Goal: Transaction & Acquisition: Purchase product/service

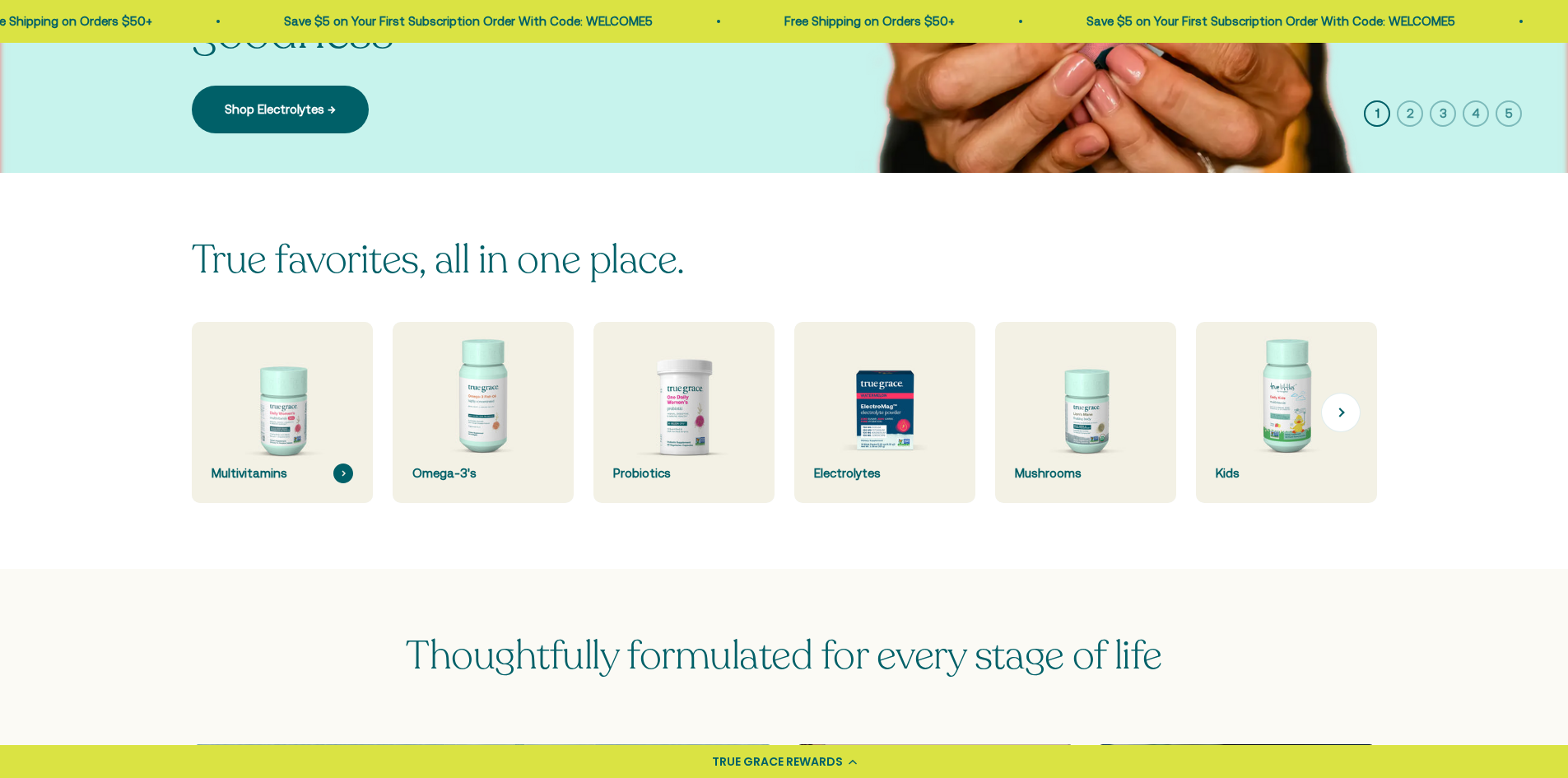
scroll to position [494, 0]
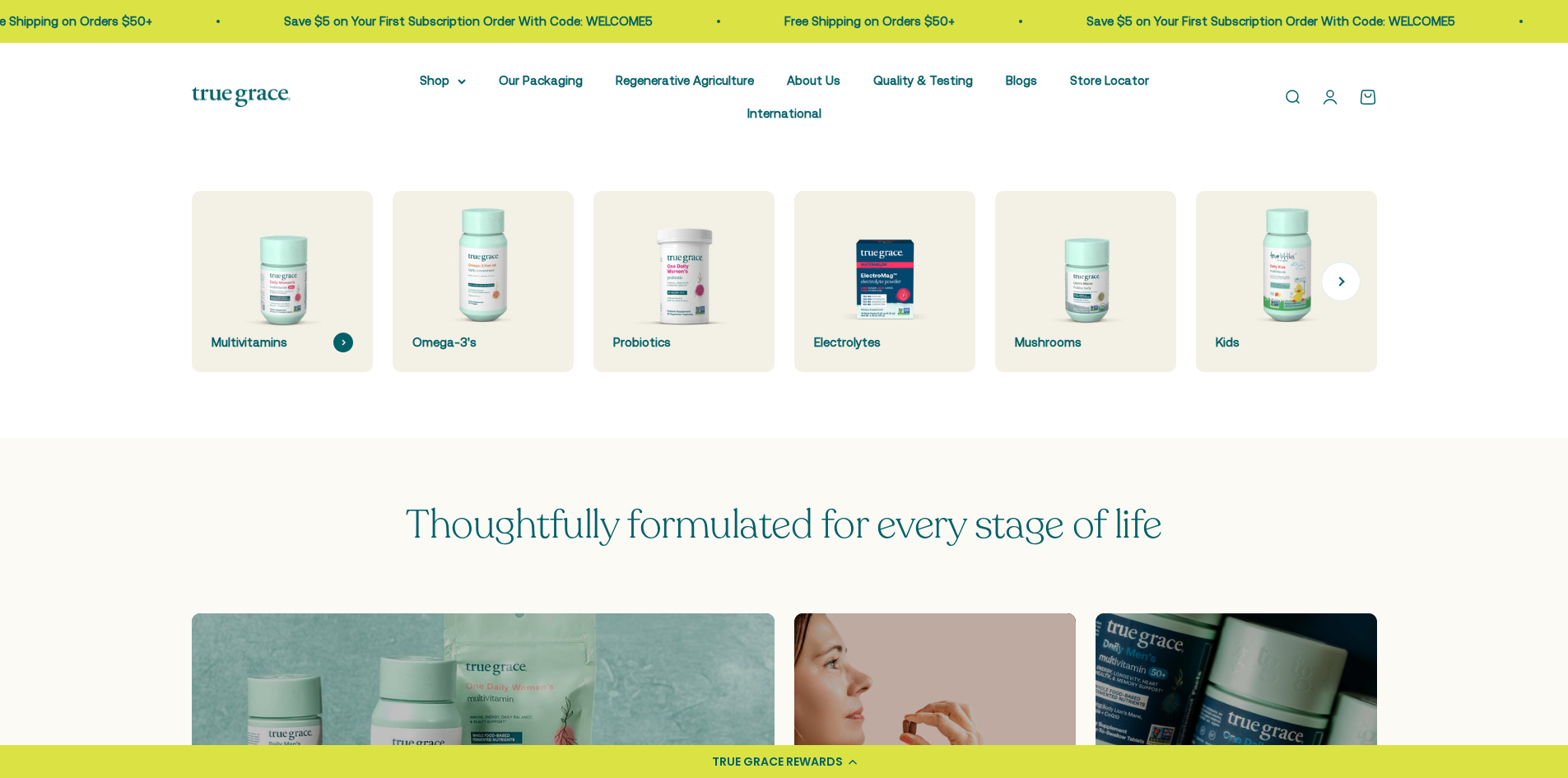
click at [281, 286] on img at bounding box center [282, 281] width 192 height 192
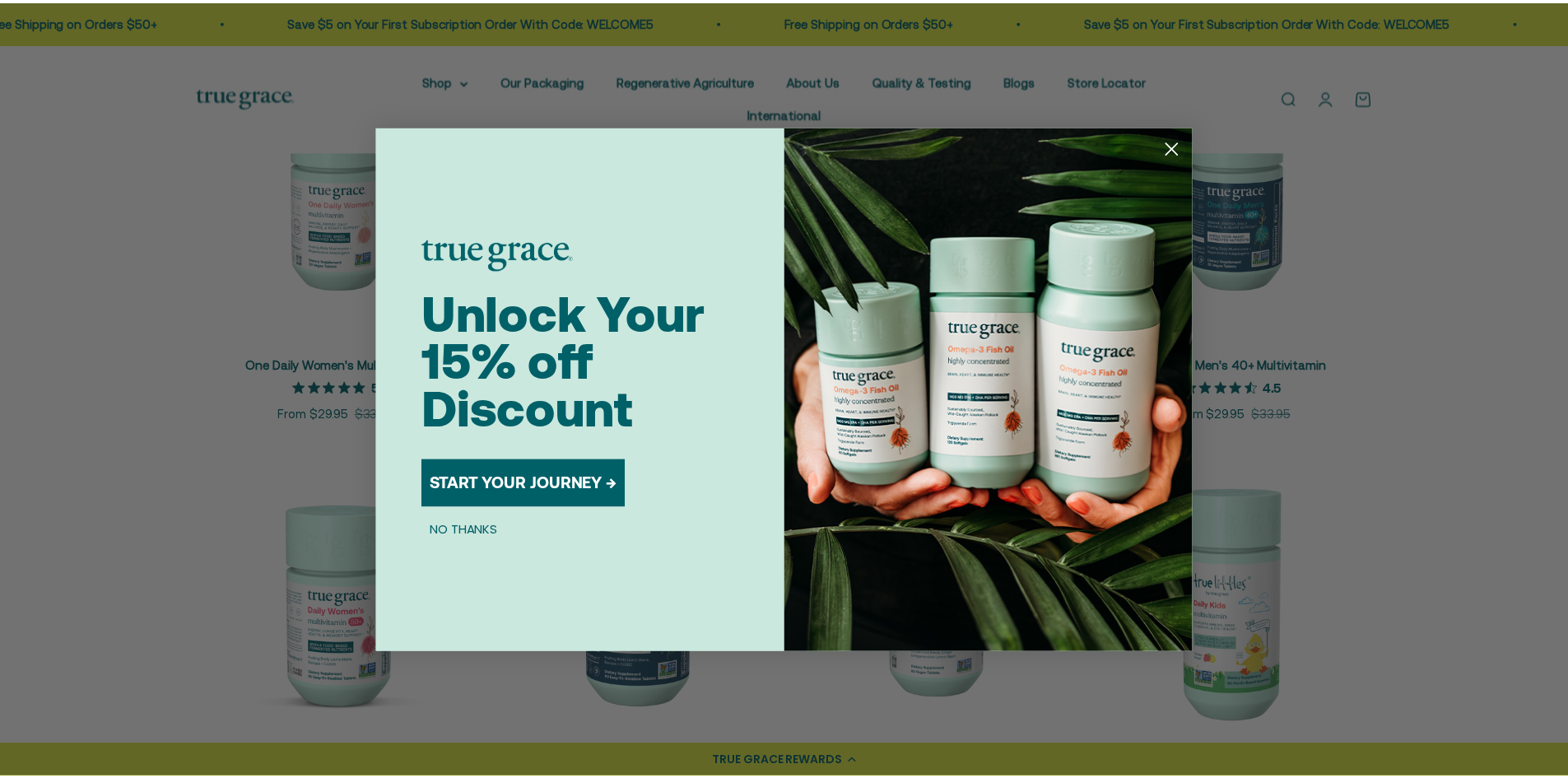
scroll to position [412, 0]
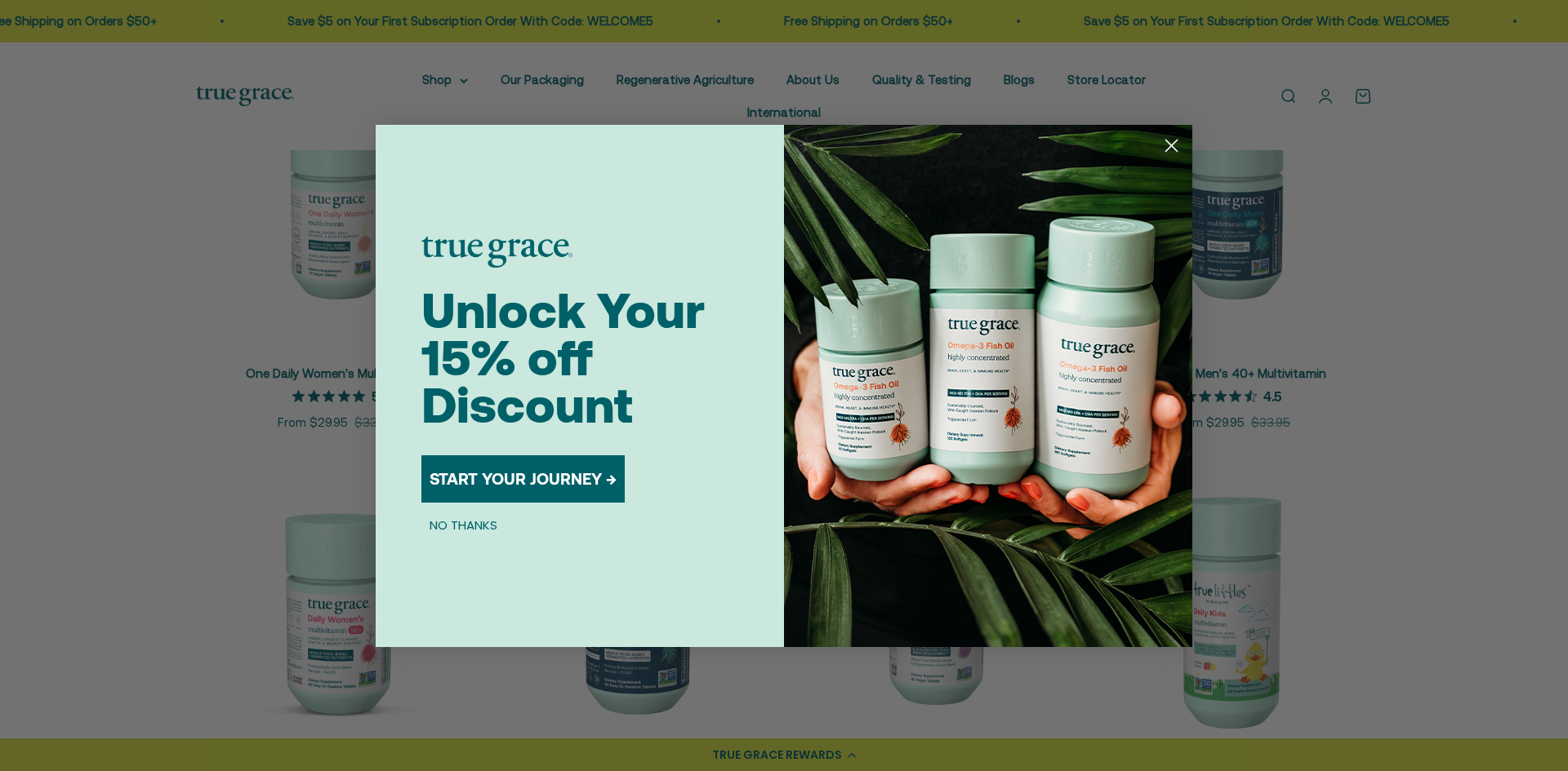
click at [551, 477] on button "START YOUR JOURNEY →" at bounding box center [523, 479] width 204 height 48
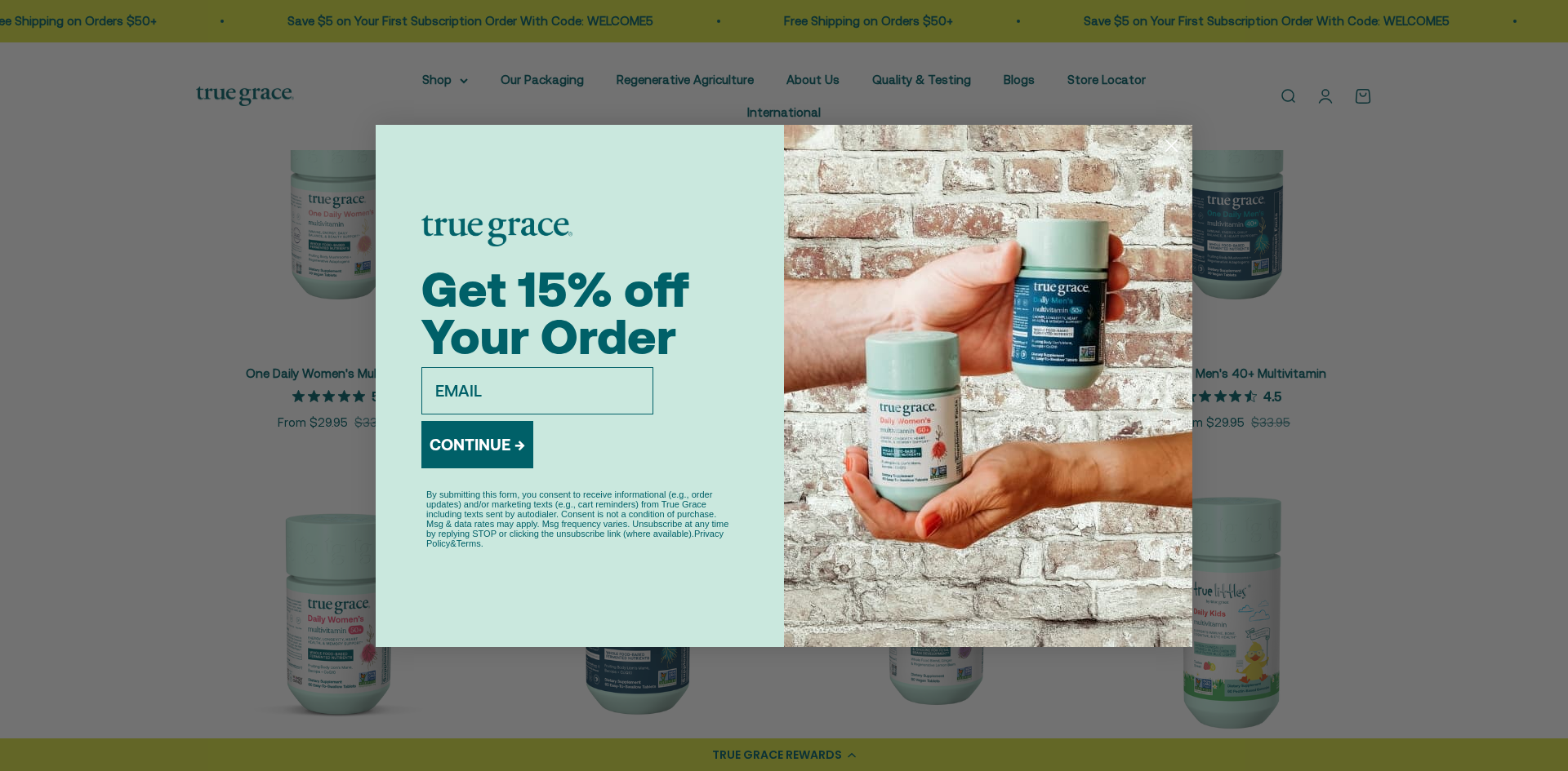
click at [549, 389] on input "email" at bounding box center [537, 391] width 232 height 48
type input "bssree96@gmail.com"
click at [462, 451] on button "CONTINUE →" at bounding box center [476, 444] width 112 height 48
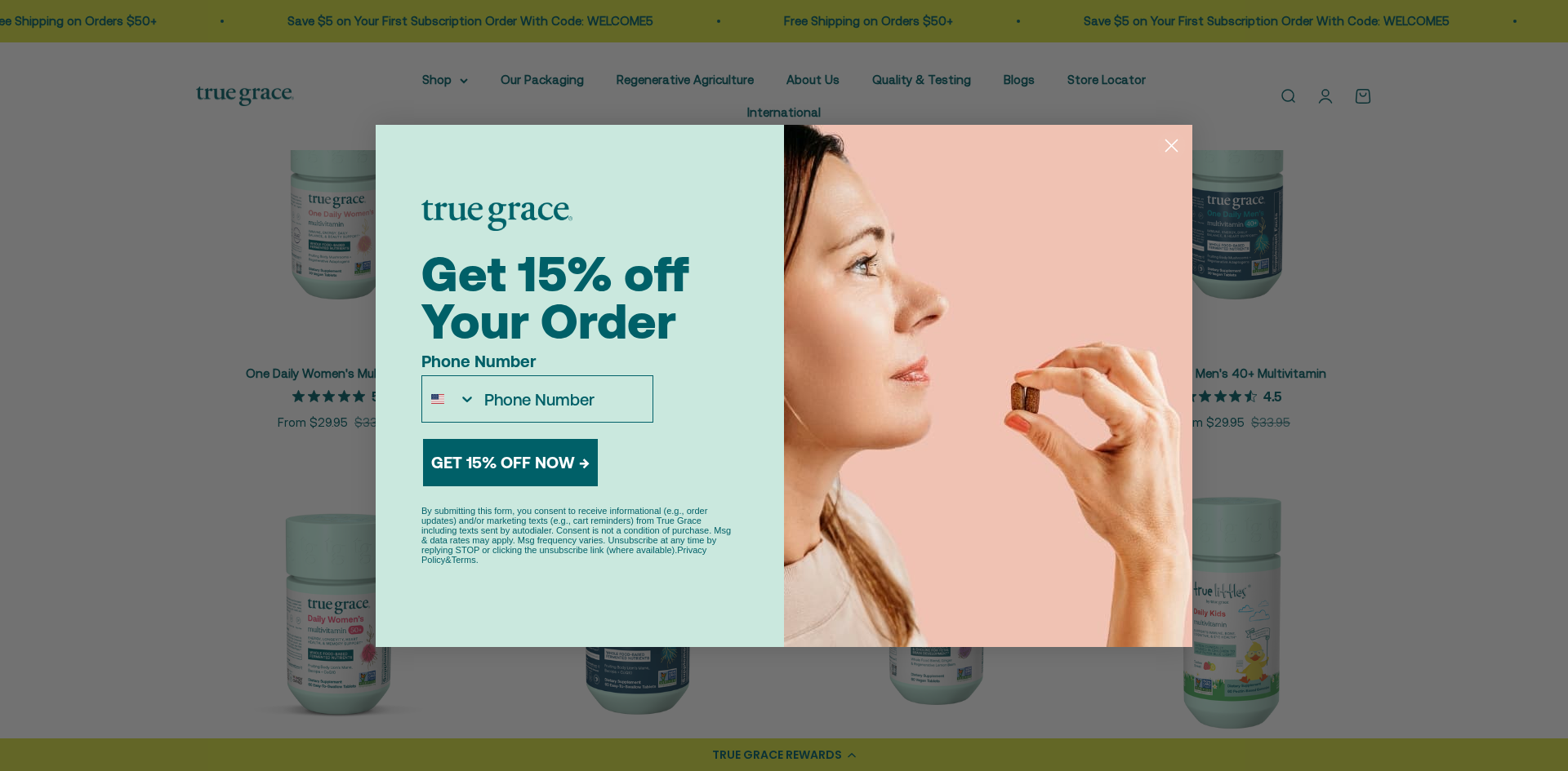
click at [590, 410] on input "Phone Number" at bounding box center [565, 399] width 177 height 46
click at [570, 414] on input "Phone Number" at bounding box center [565, 399] width 177 height 46
type input "952-666-9388"
click at [456, 461] on button "GET 15% OFF NOW →" at bounding box center [510, 463] width 175 height 48
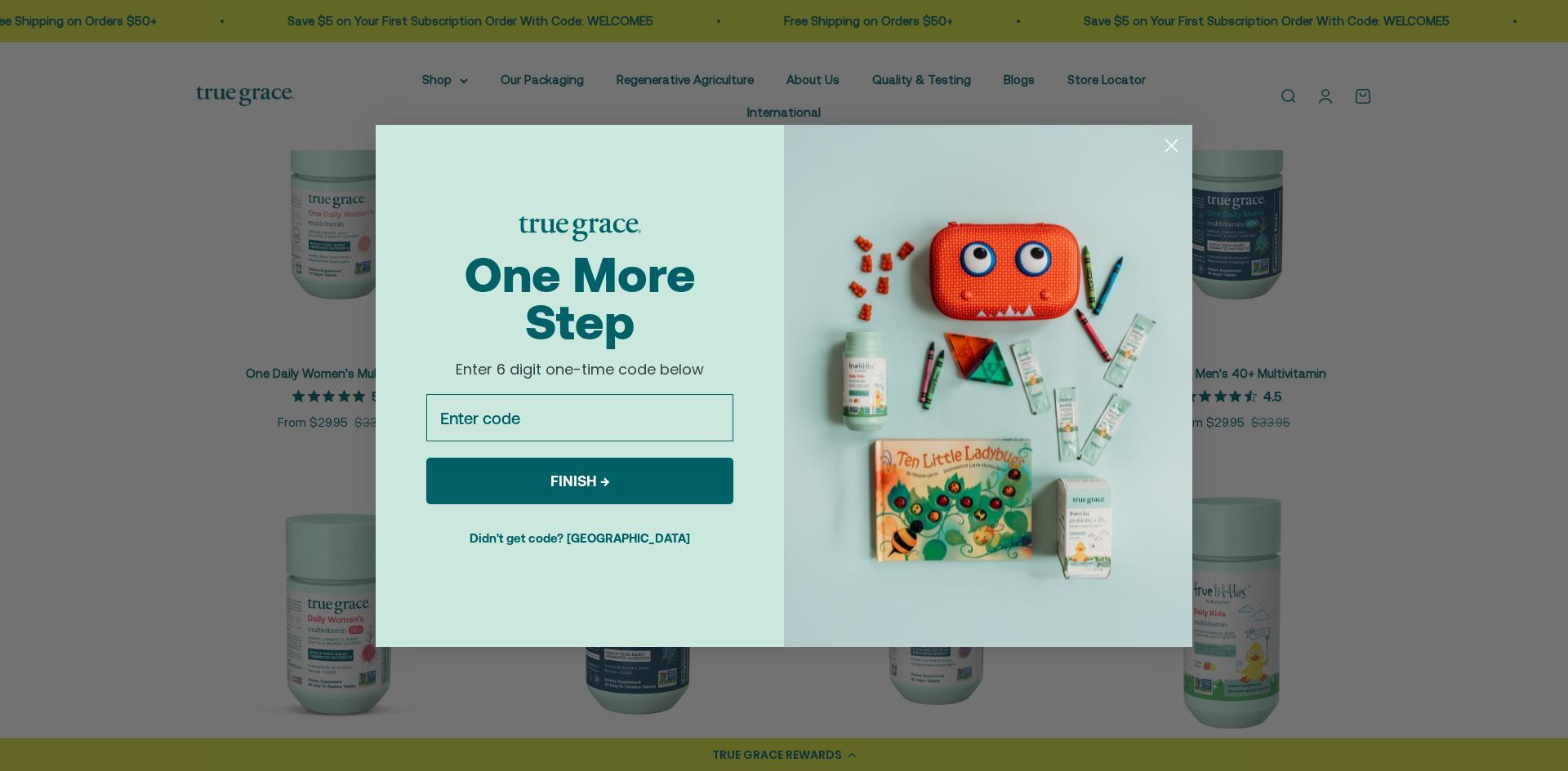
click at [524, 432] on input "Enter code" at bounding box center [579, 417] width 307 height 48
click at [534, 411] on input "Enter code" at bounding box center [579, 417] width 307 height 48
click at [652, 411] on input "Enter code" at bounding box center [579, 417] width 307 height 48
type input "691992"
click input "Submit" at bounding box center [0, 0] width 0 height 0
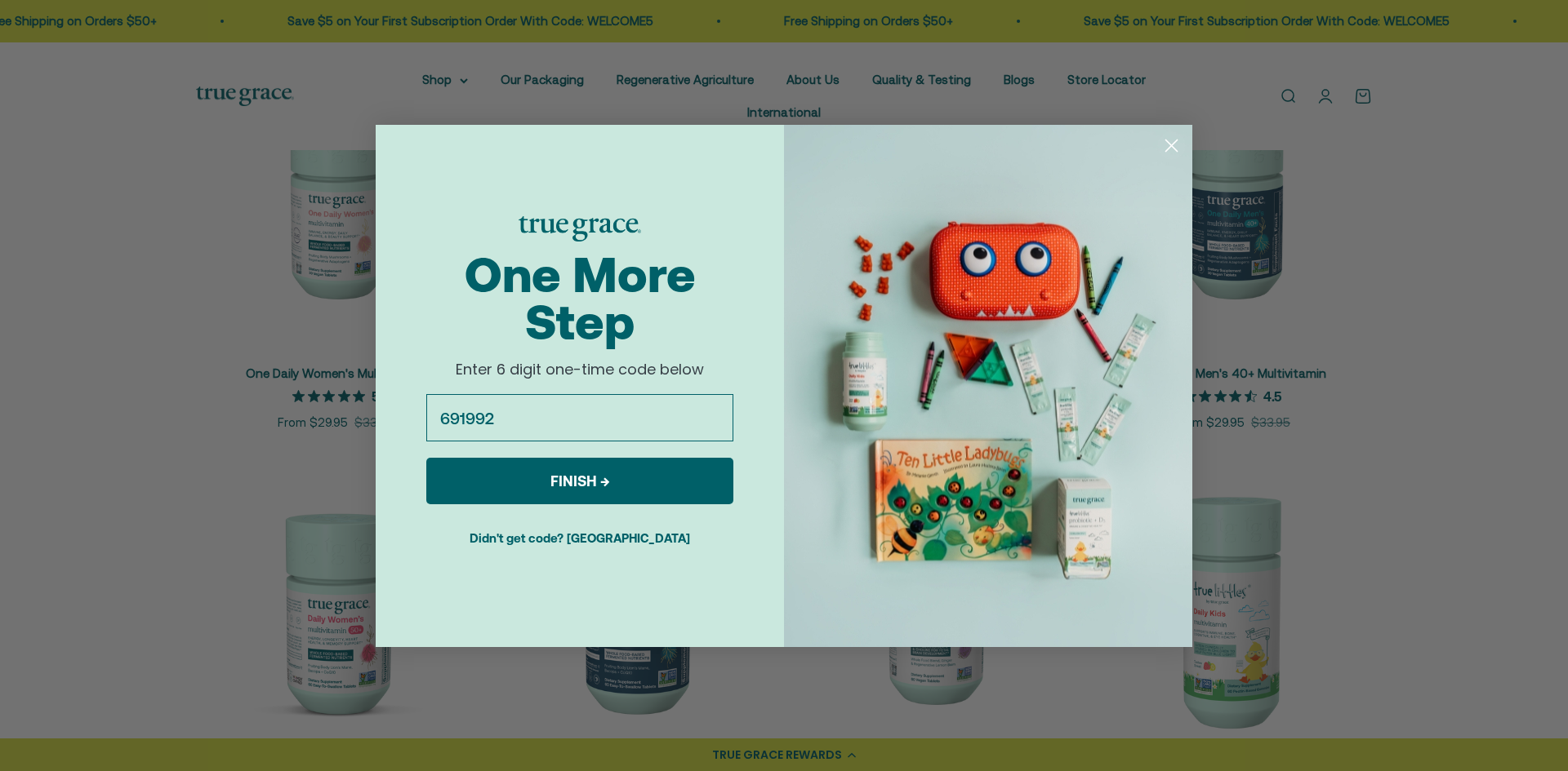
click at [524, 466] on button "FINISH →" at bounding box center [579, 481] width 307 height 47
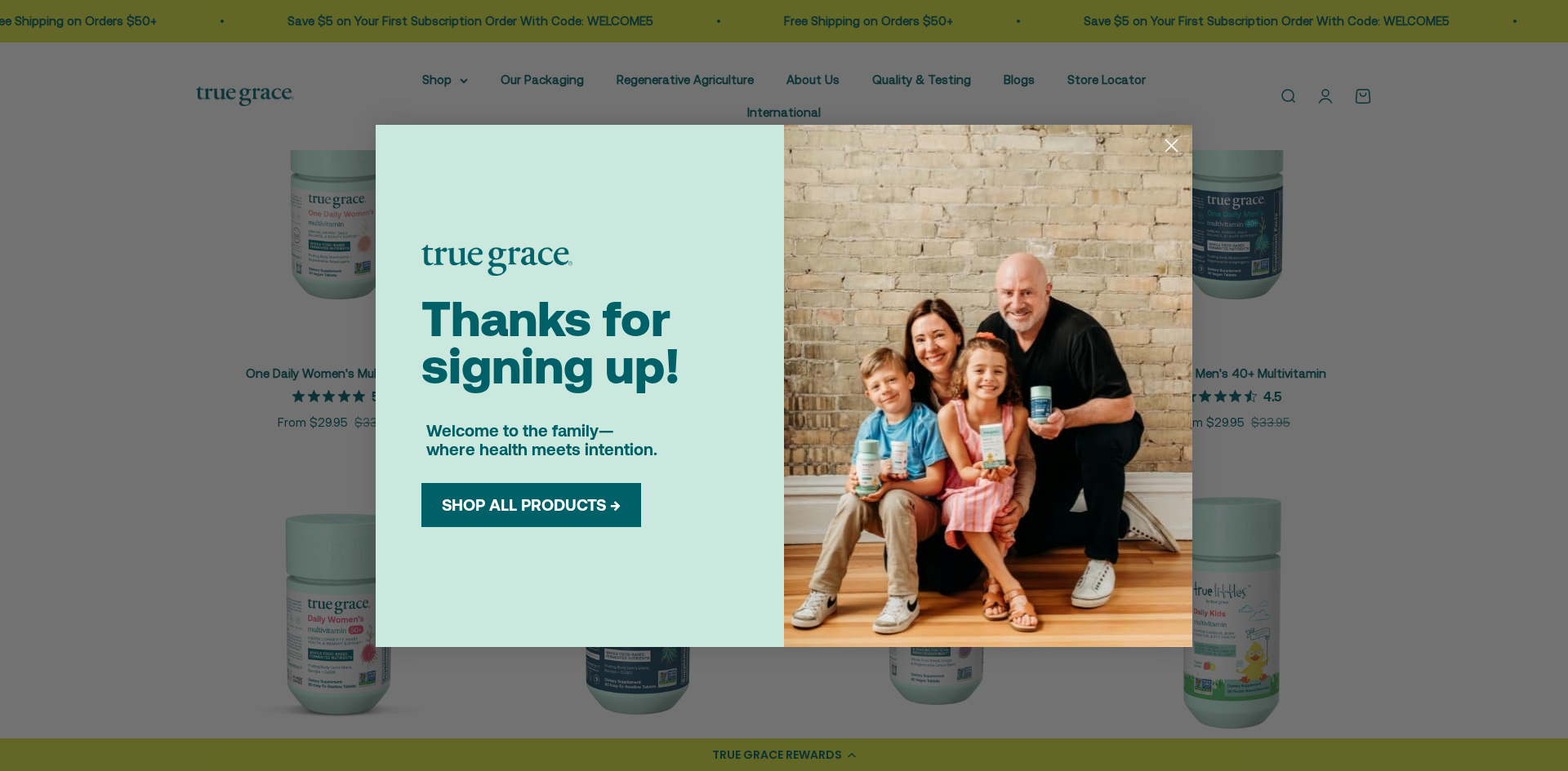
click at [553, 502] on button "SHOP ALL PRODUCTS →" at bounding box center [531, 505] width 195 height 19
click at [1172, 142] on circle "Close dialog" at bounding box center [1171, 145] width 27 height 27
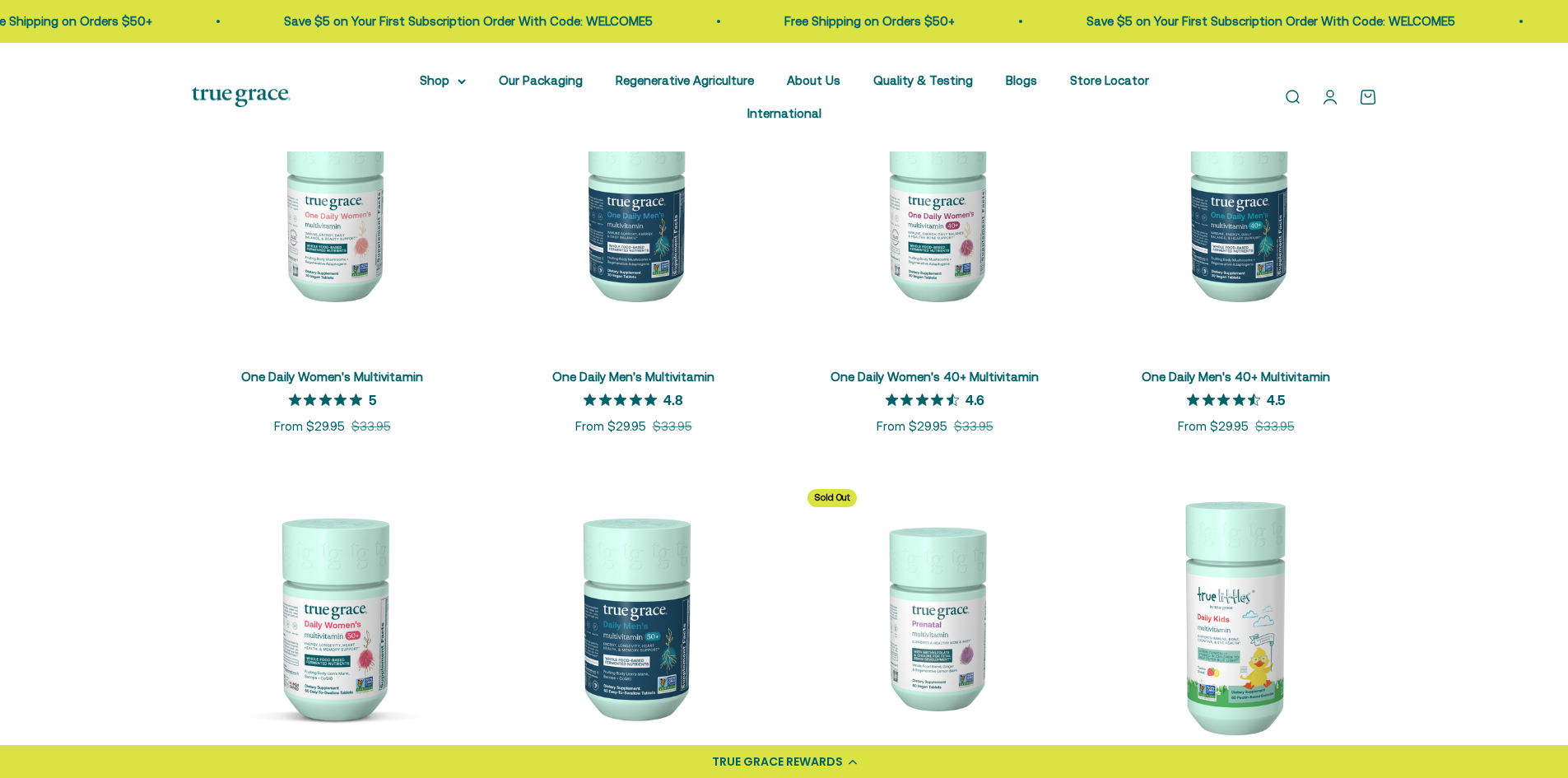
click at [1330, 88] on link "Open account page" at bounding box center [1330, 97] width 19 height 19
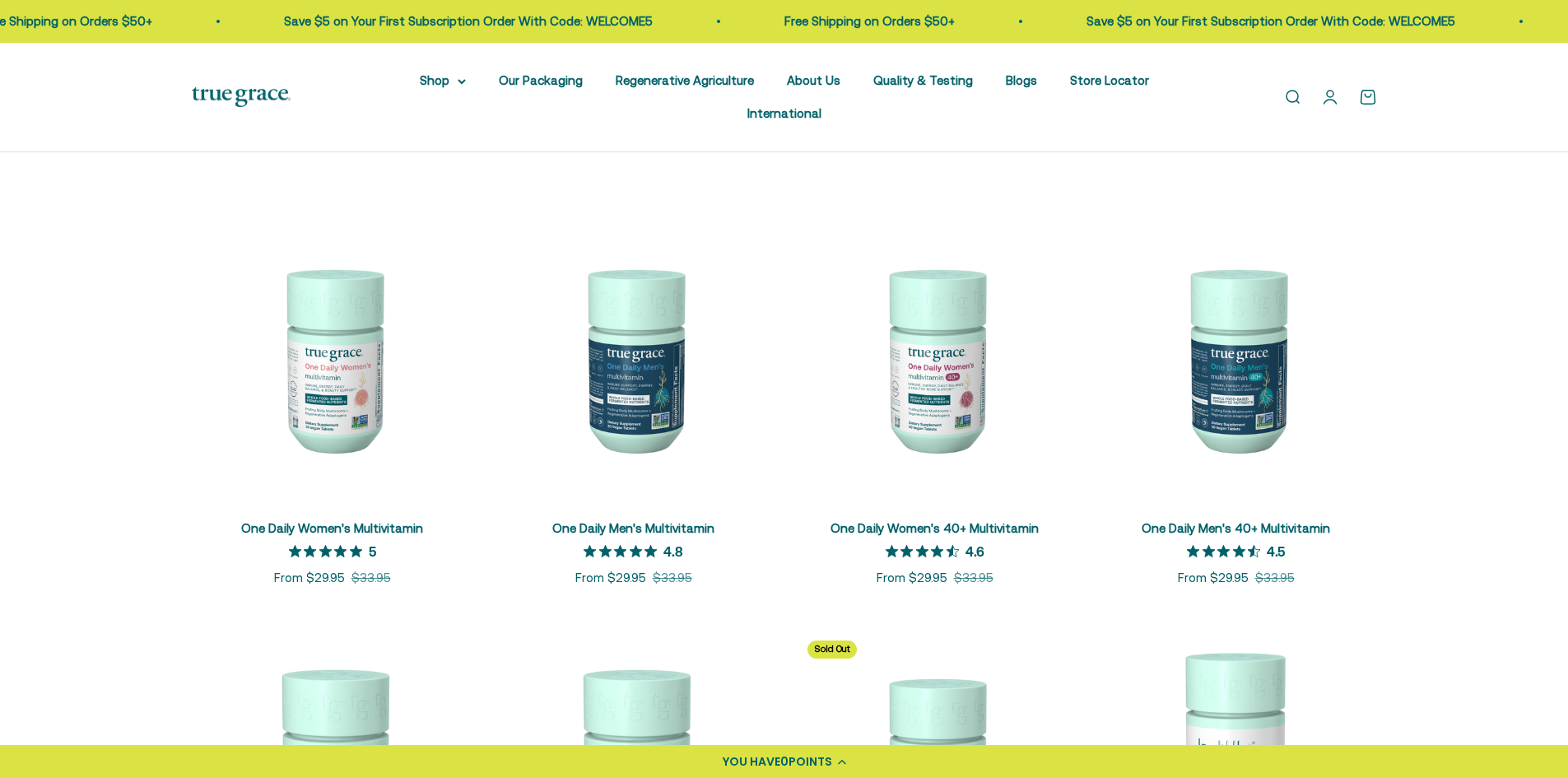
scroll to position [247, 0]
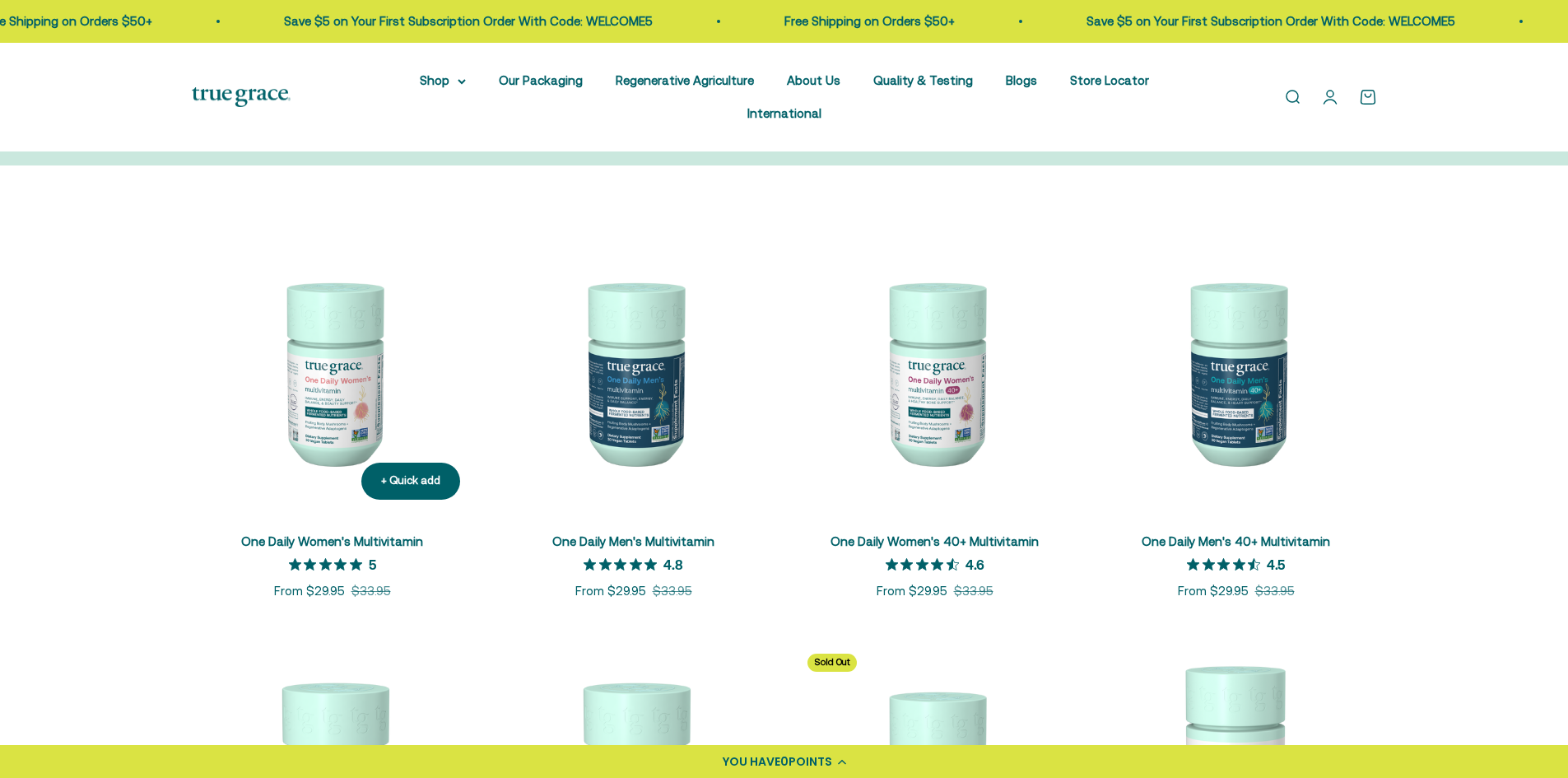
click at [345, 350] on img at bounding box center [333, 372] width 282 height 282
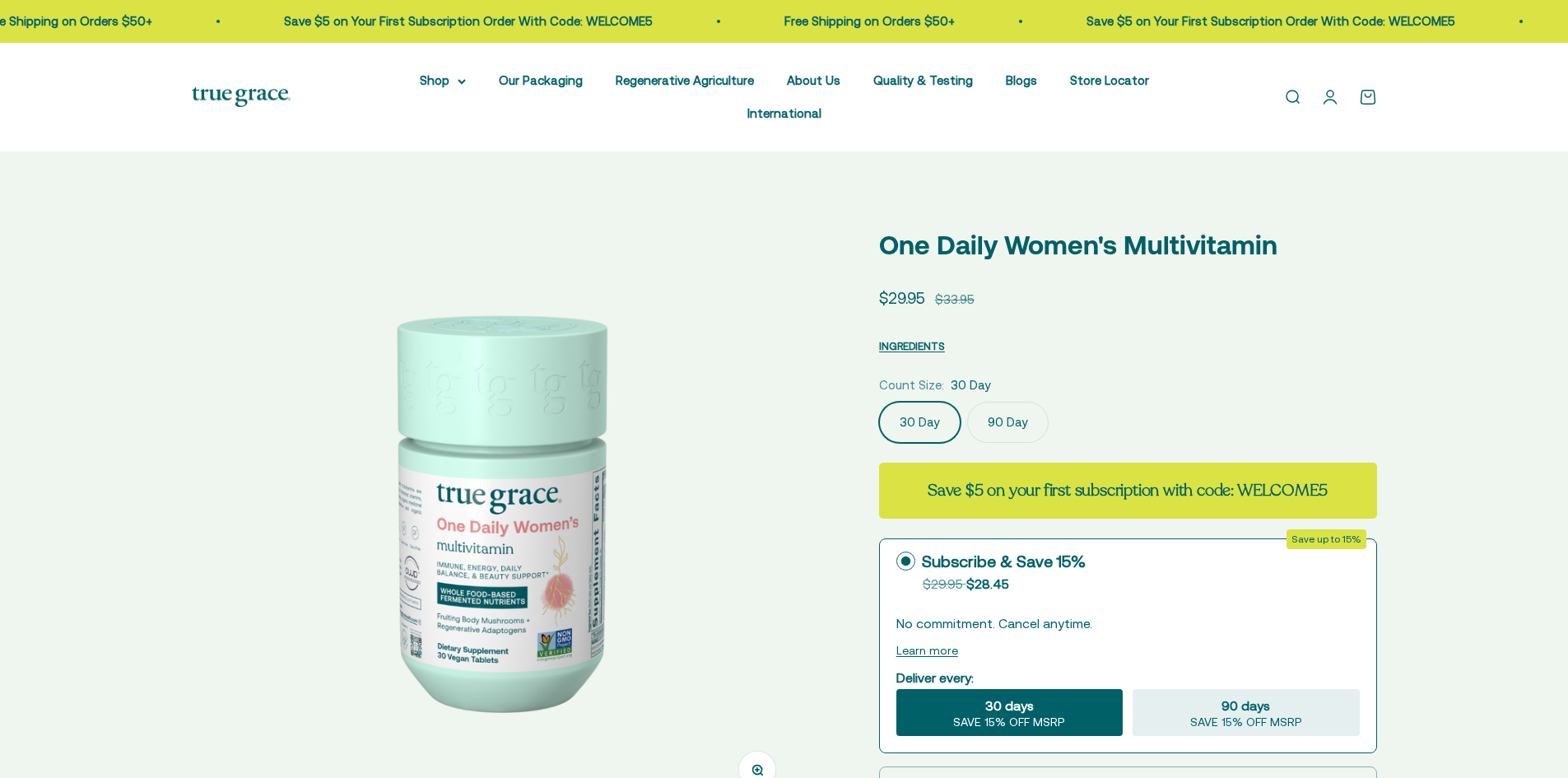
click at [1011, 402] on label "90 Day" at bounding box center [1008, 423] width 81 height 41
click at [879, 401] on input "90 Day" at bounding box center [878, 401] width 1 height 1
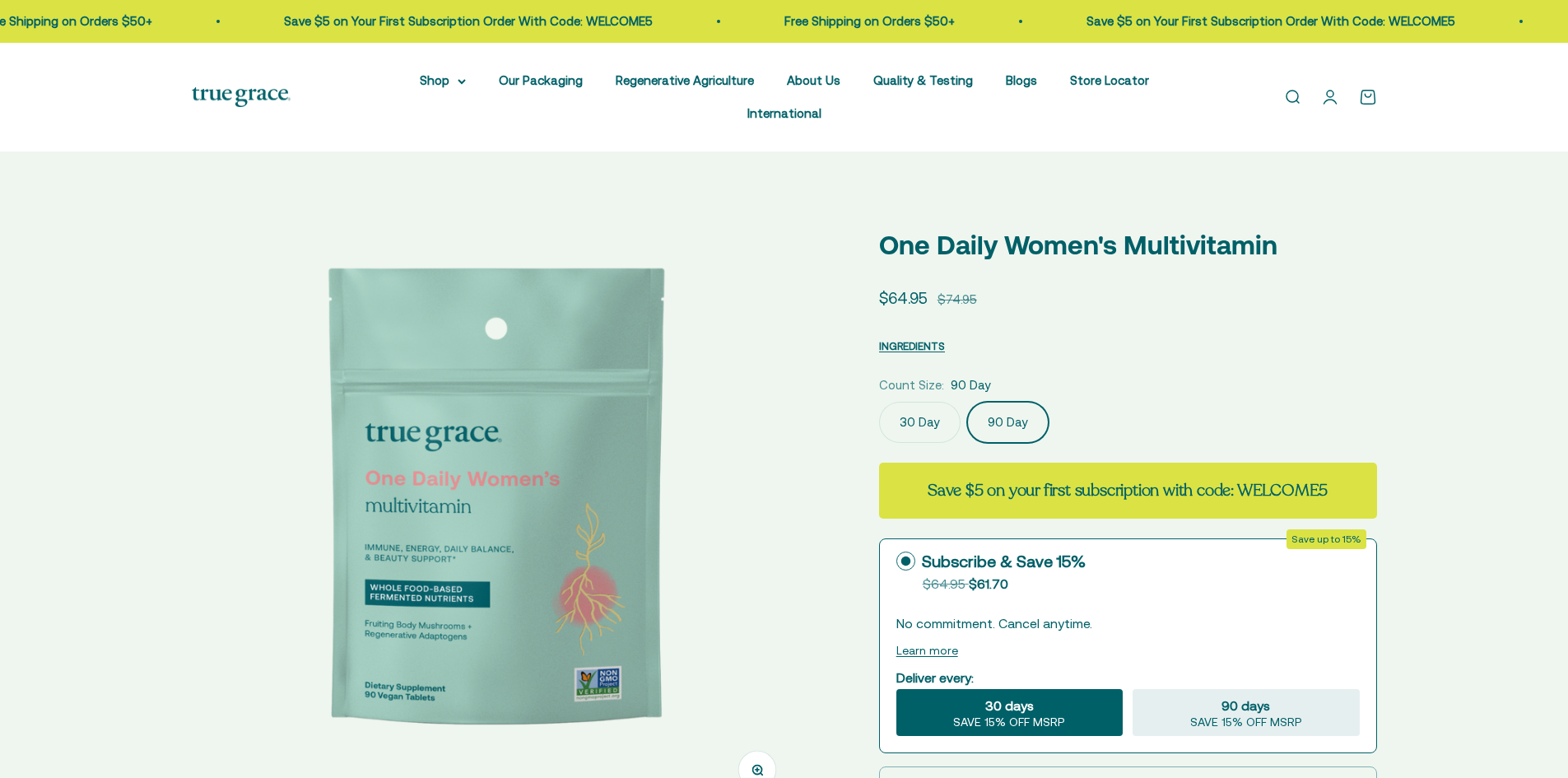
select select "3"
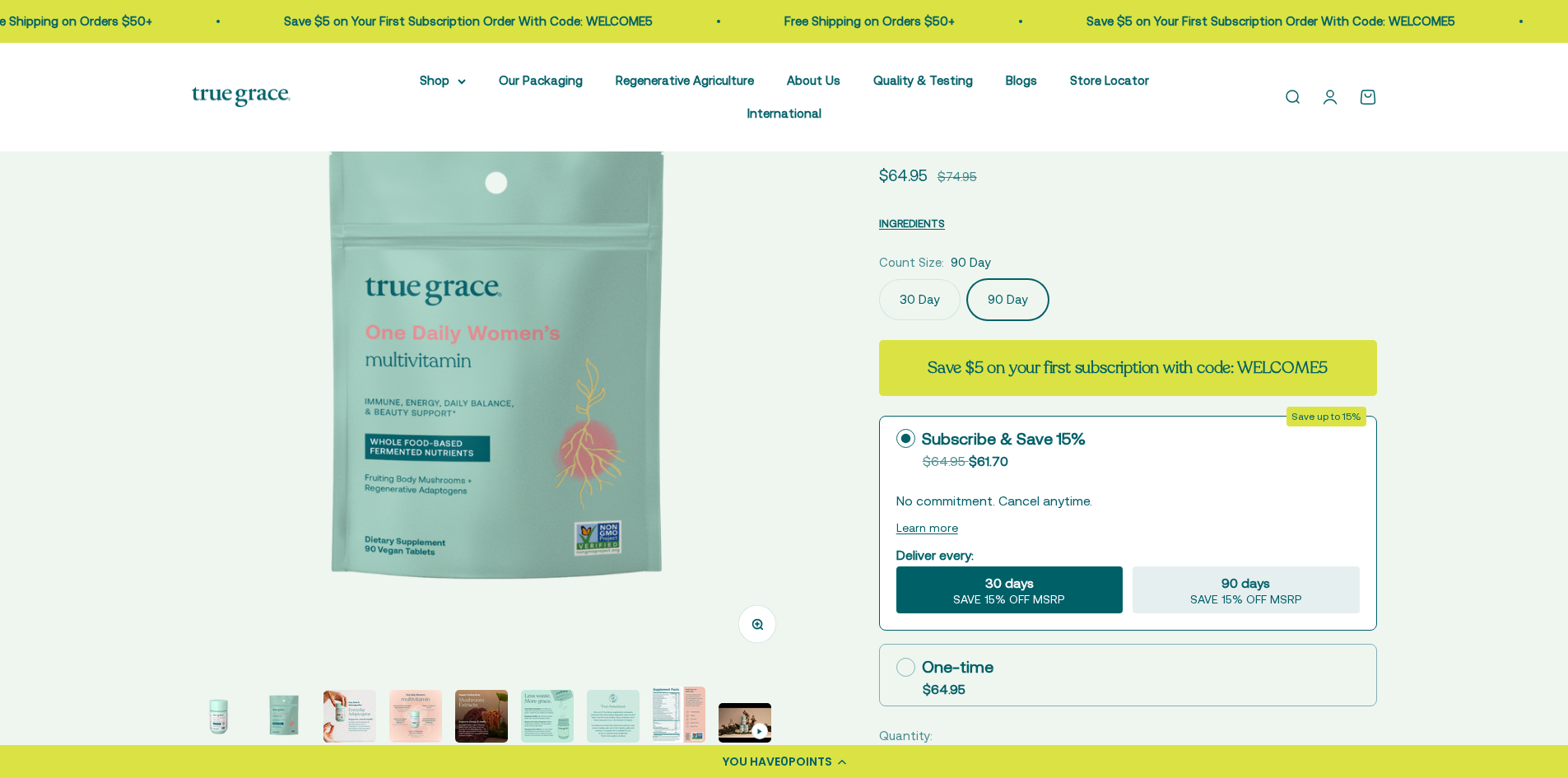
scroll to position [247, 0]
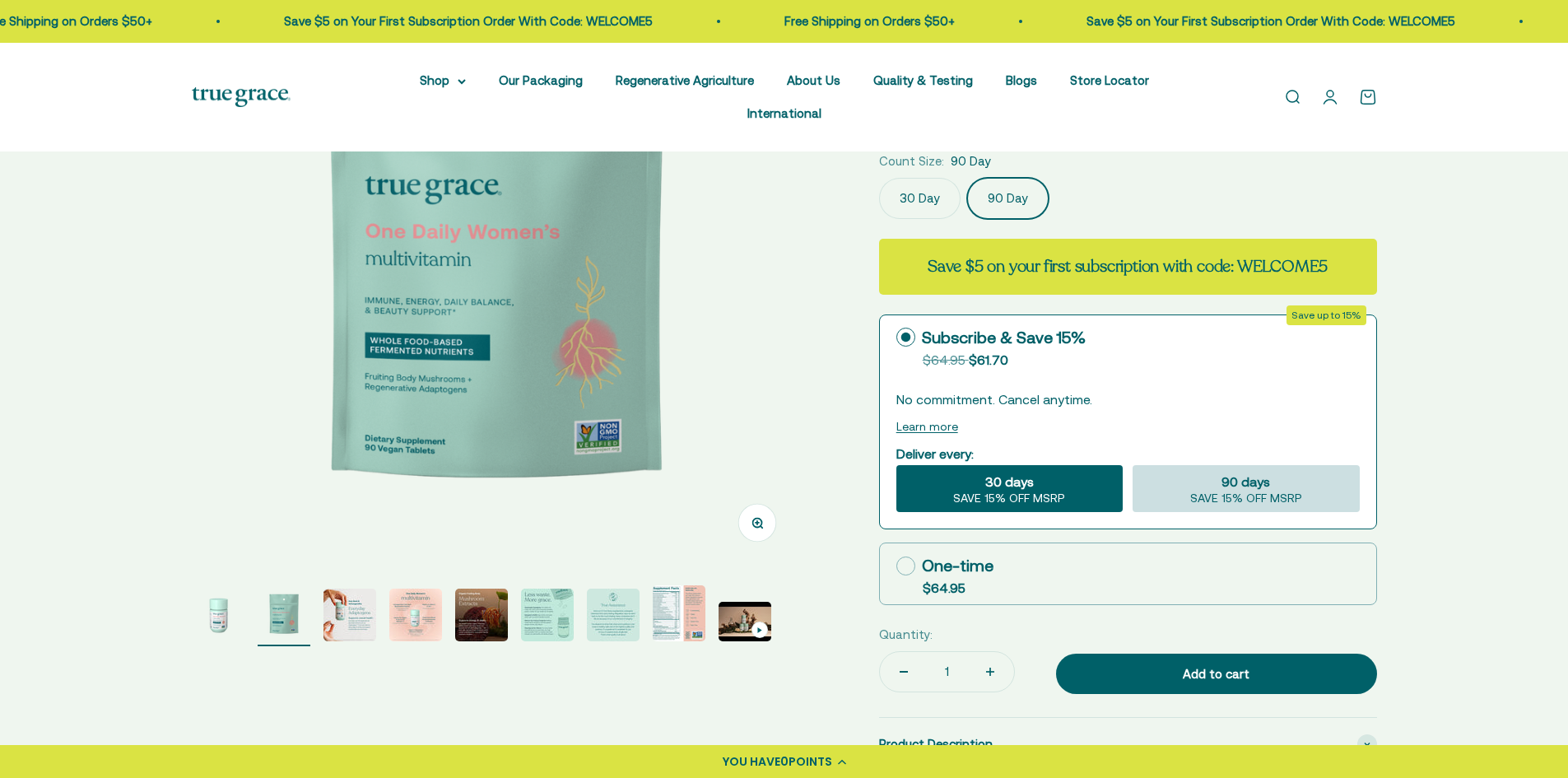
click at [1257, 491] on span "SAVE 15% OFF MSRP" at bounding box center [1246, 498] width 112 height 15
click at [1133, 465] on input "90 days SAVE 15% OFF MSRP" at bounding box center [1132, 465] width 1 height 1
radio input "true"
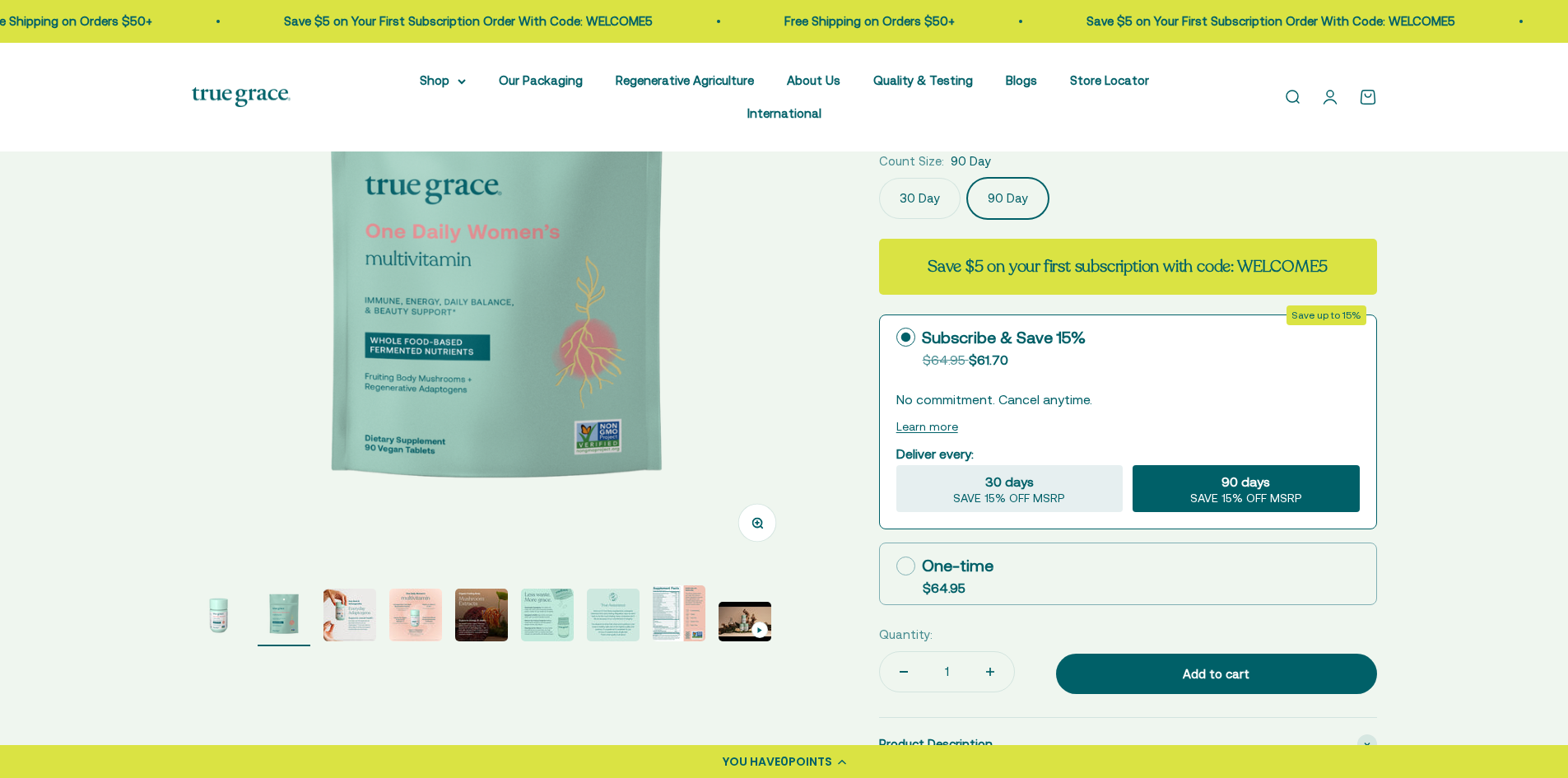
click at [350, 589] on img "Go to item 3" at bounding box center [350, 616] width 53 height 53
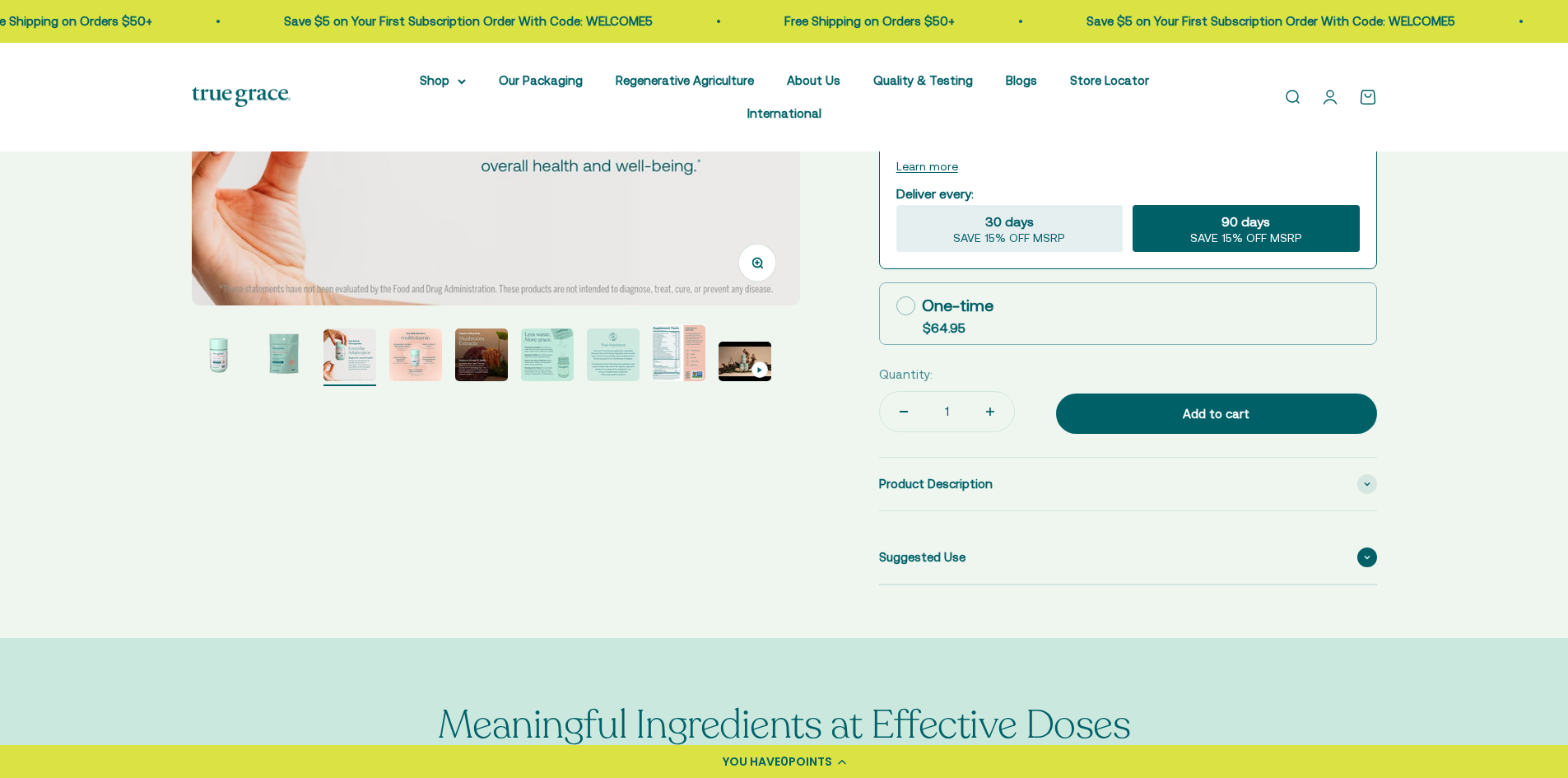
scroll to position [576, 0]
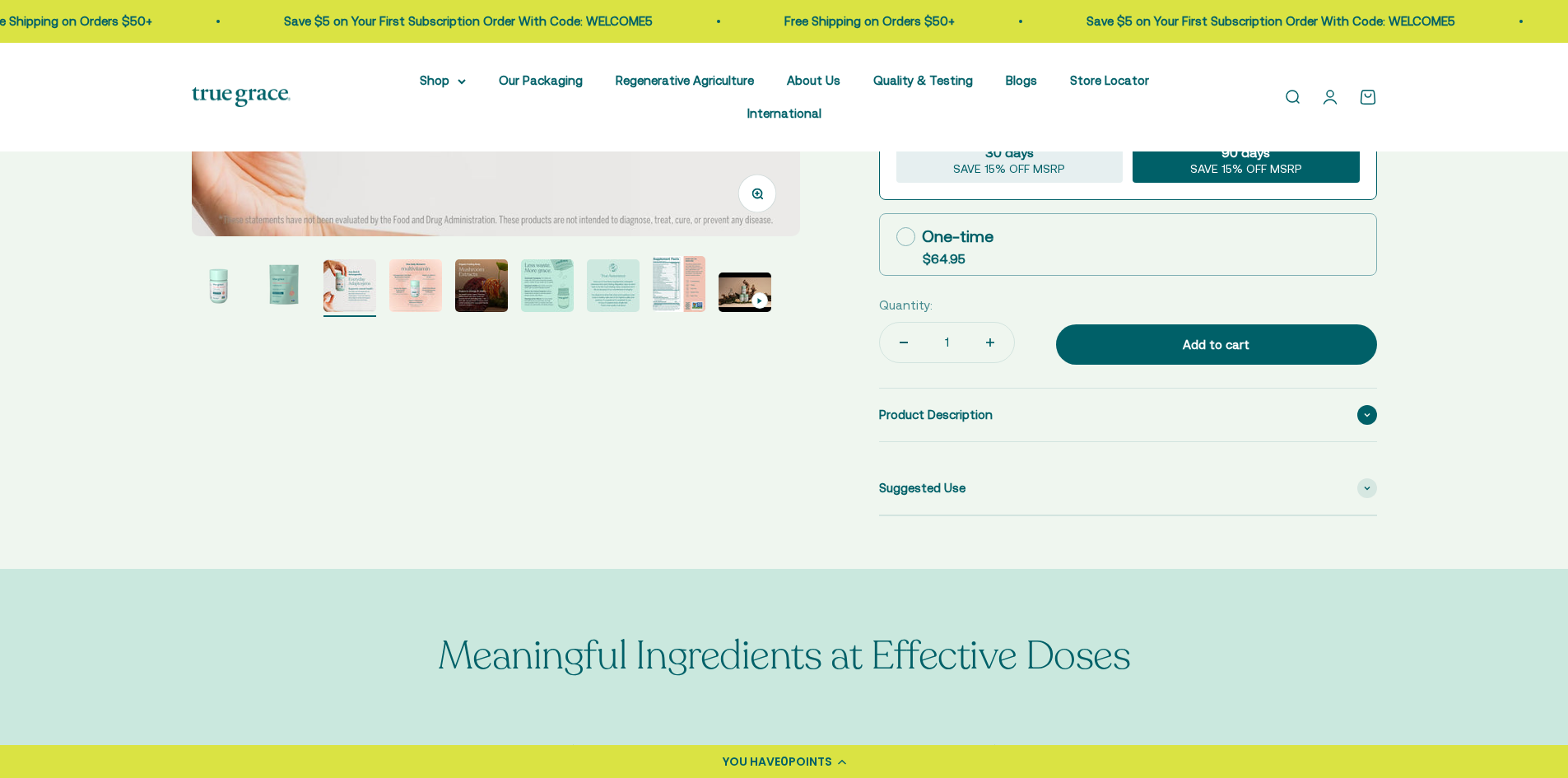
click at [1367, 405] on span at bounding box center [1367, 415] width 20 height 20
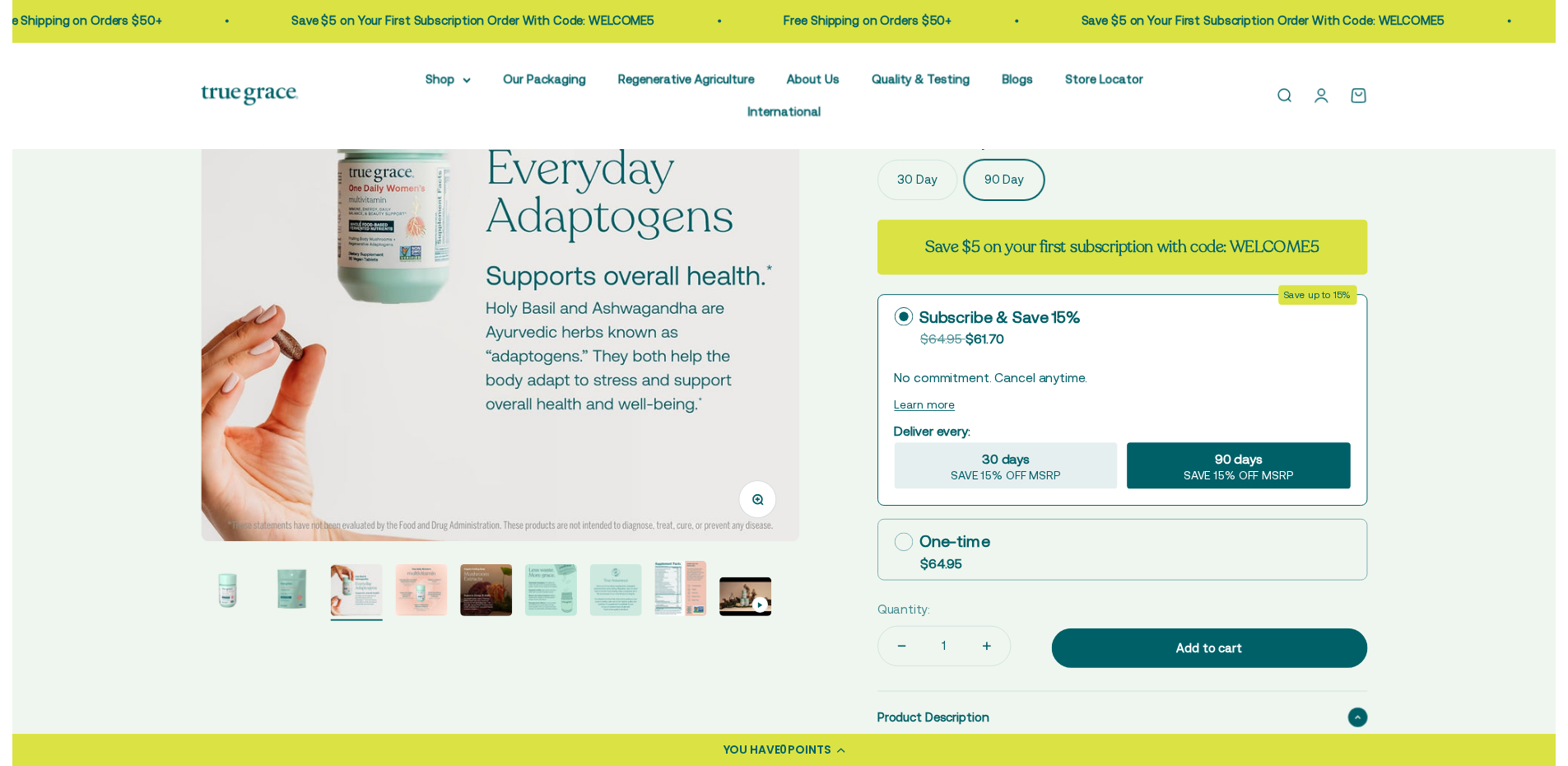
scroll to position [247, 0]
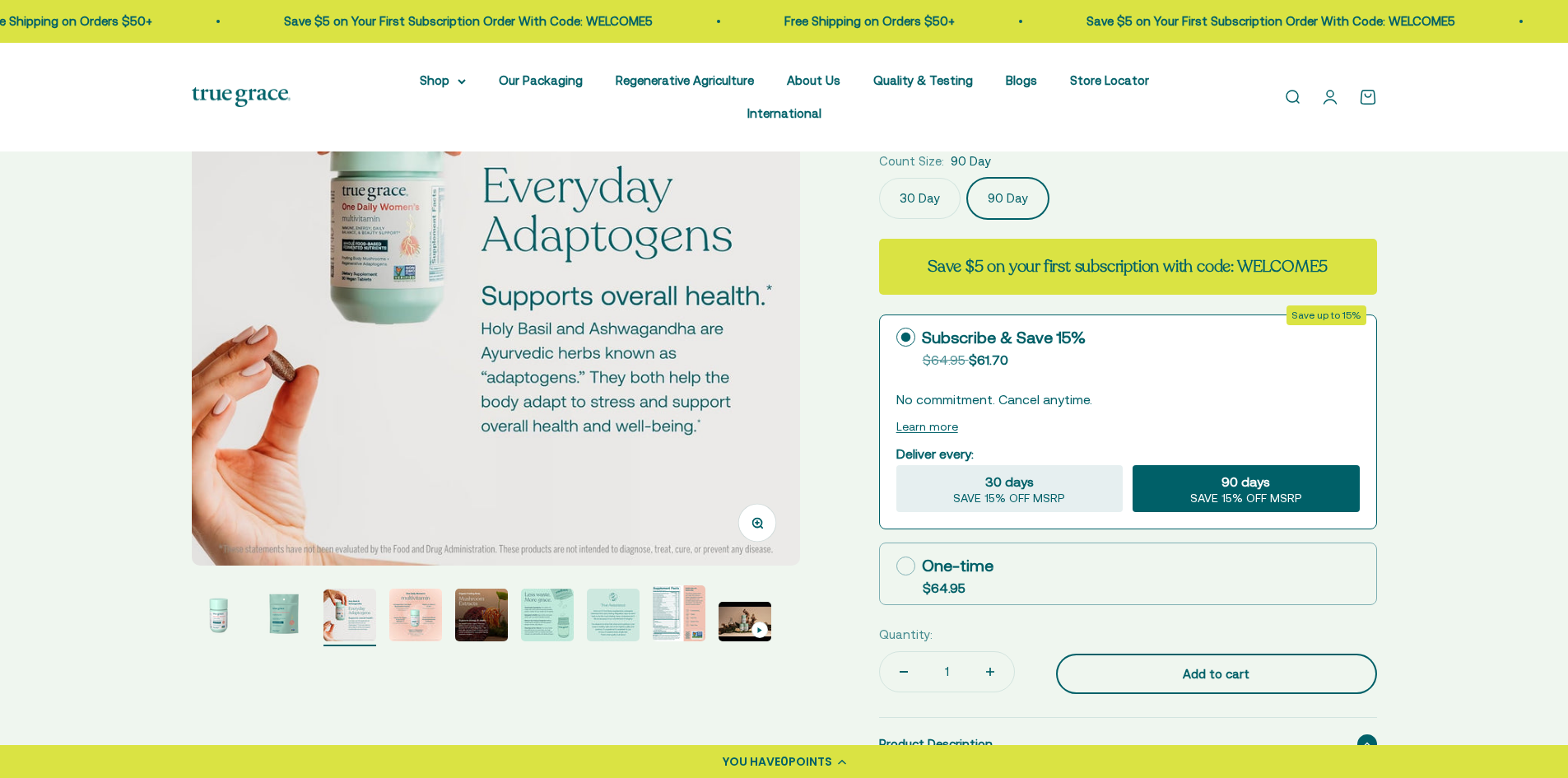
click at [1236, 654] on button "Add to cart" at bounding box center [1217, 674] width 321 height 41
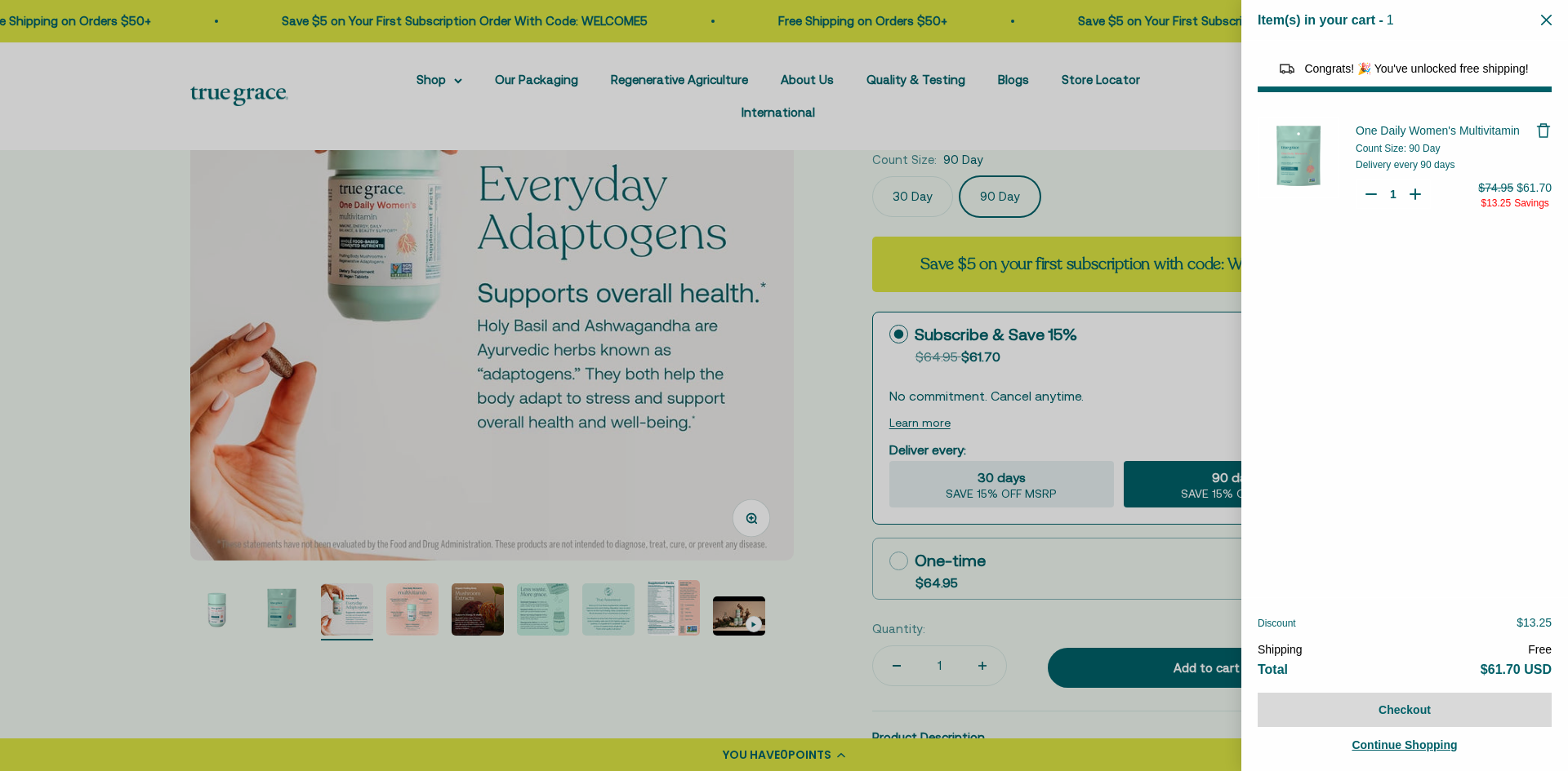
select select "40058329235648"
select select "44163639509206"
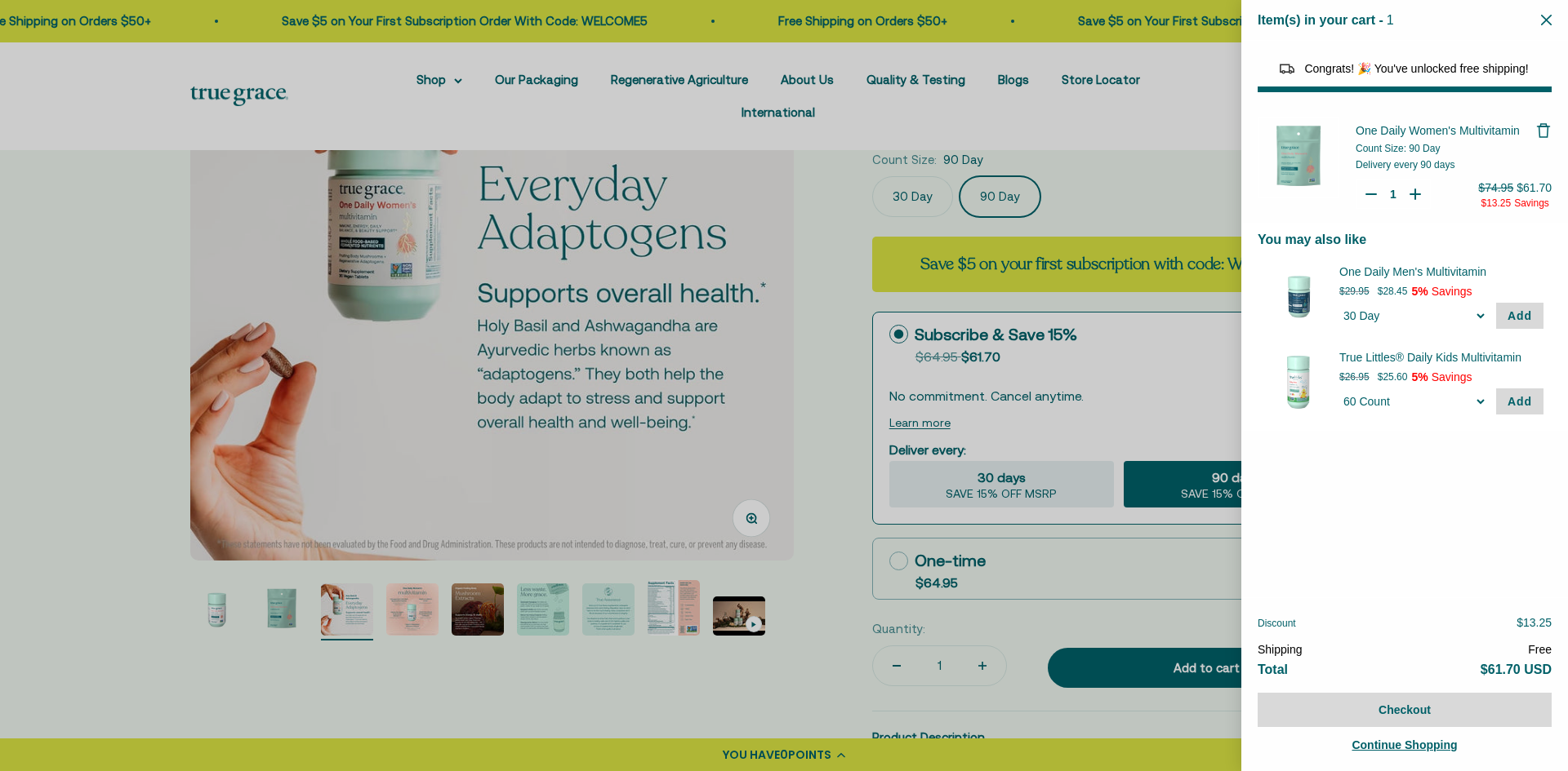
drag, startPoint x: 1544, startPoint y: 19, endPoint x: 1537, endPoint y: 28, distance: 11.4
click at [1544, 19] on icon "Close" at bounding box center [1546, 19] width 11 height 11
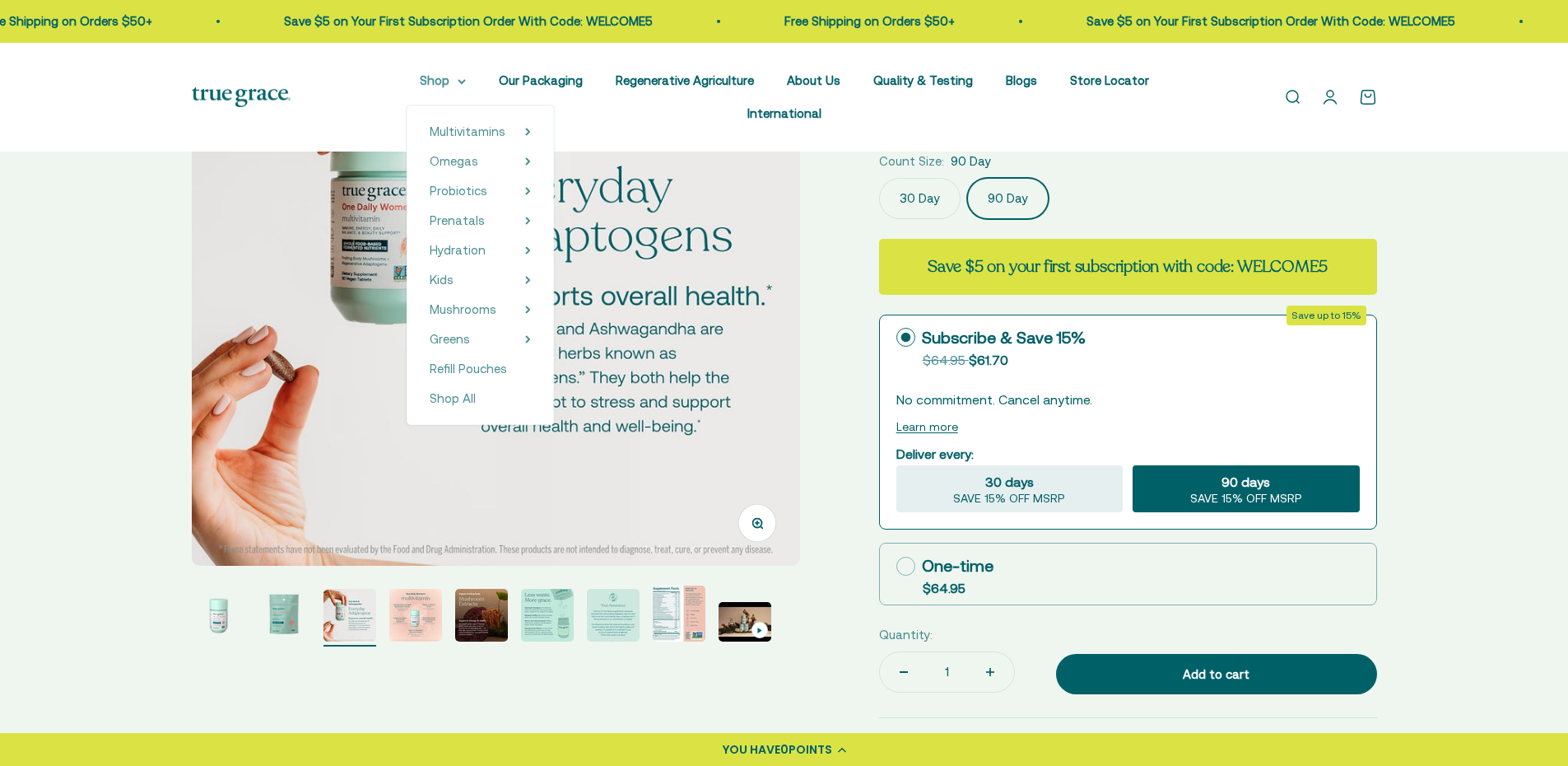
click at [420, 74] on summary "Shop" at bounding box center [442, 80] width 46 height 20
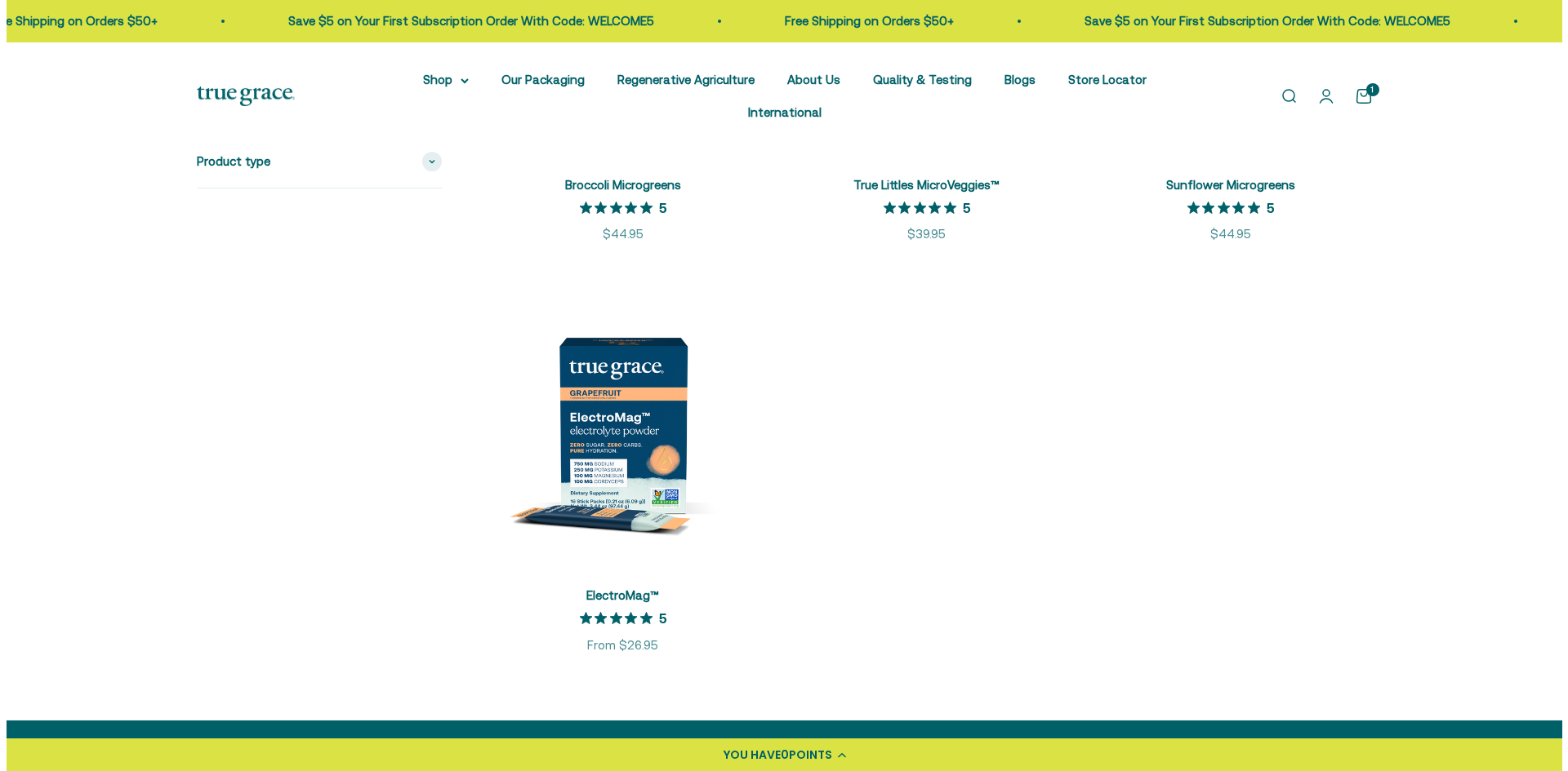
scroll to position [3183, 0]
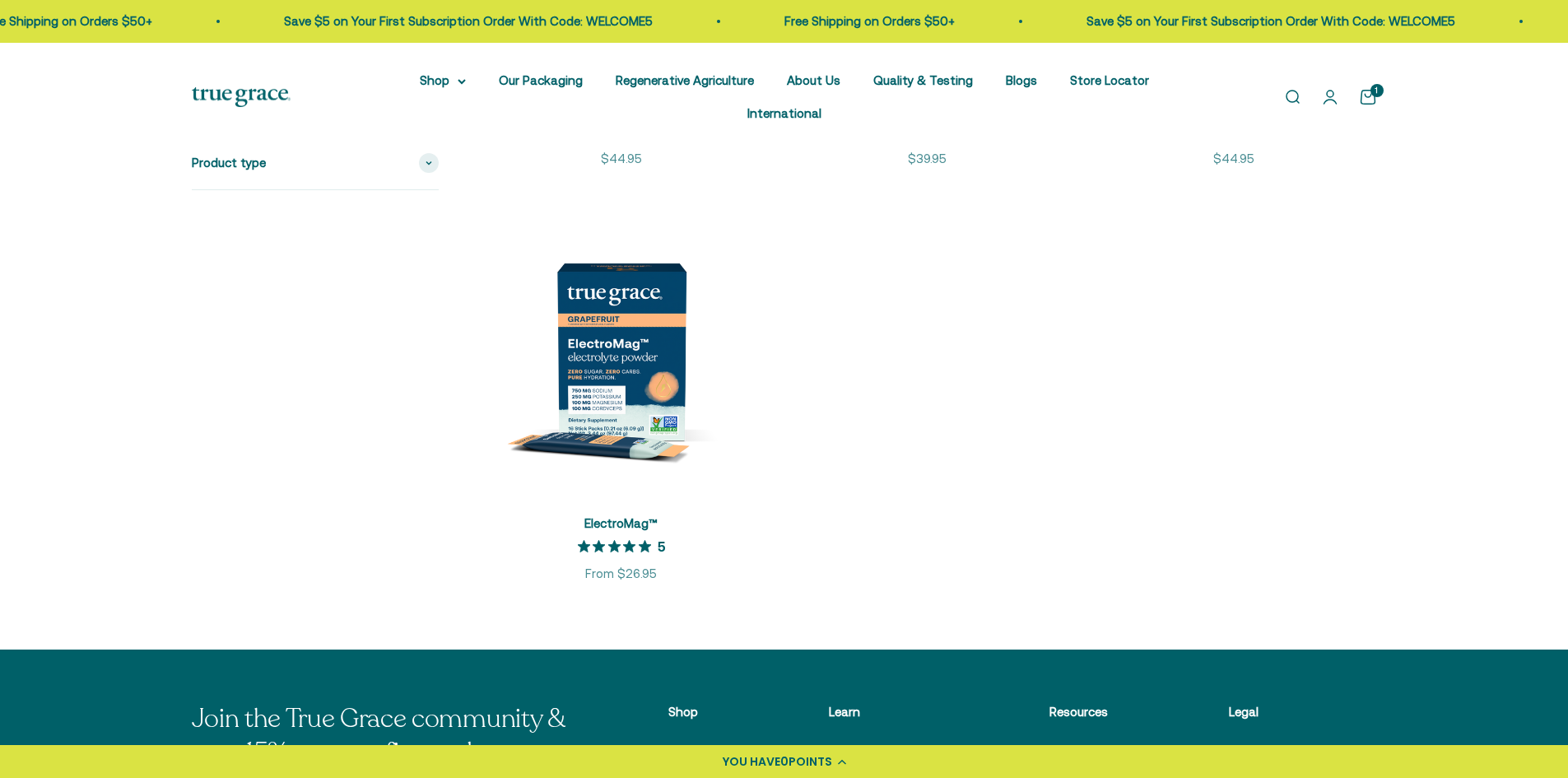
click at [1390, 70] on div "Open navigation menu Open search Shop Multivitamins Women's Multivitamin Women'…" at bounding box center [784, 97] width 1568 height 109
click at [1371, 88] on link "Open cart 1" at bounding box center [1367, 97] width 19 height 19
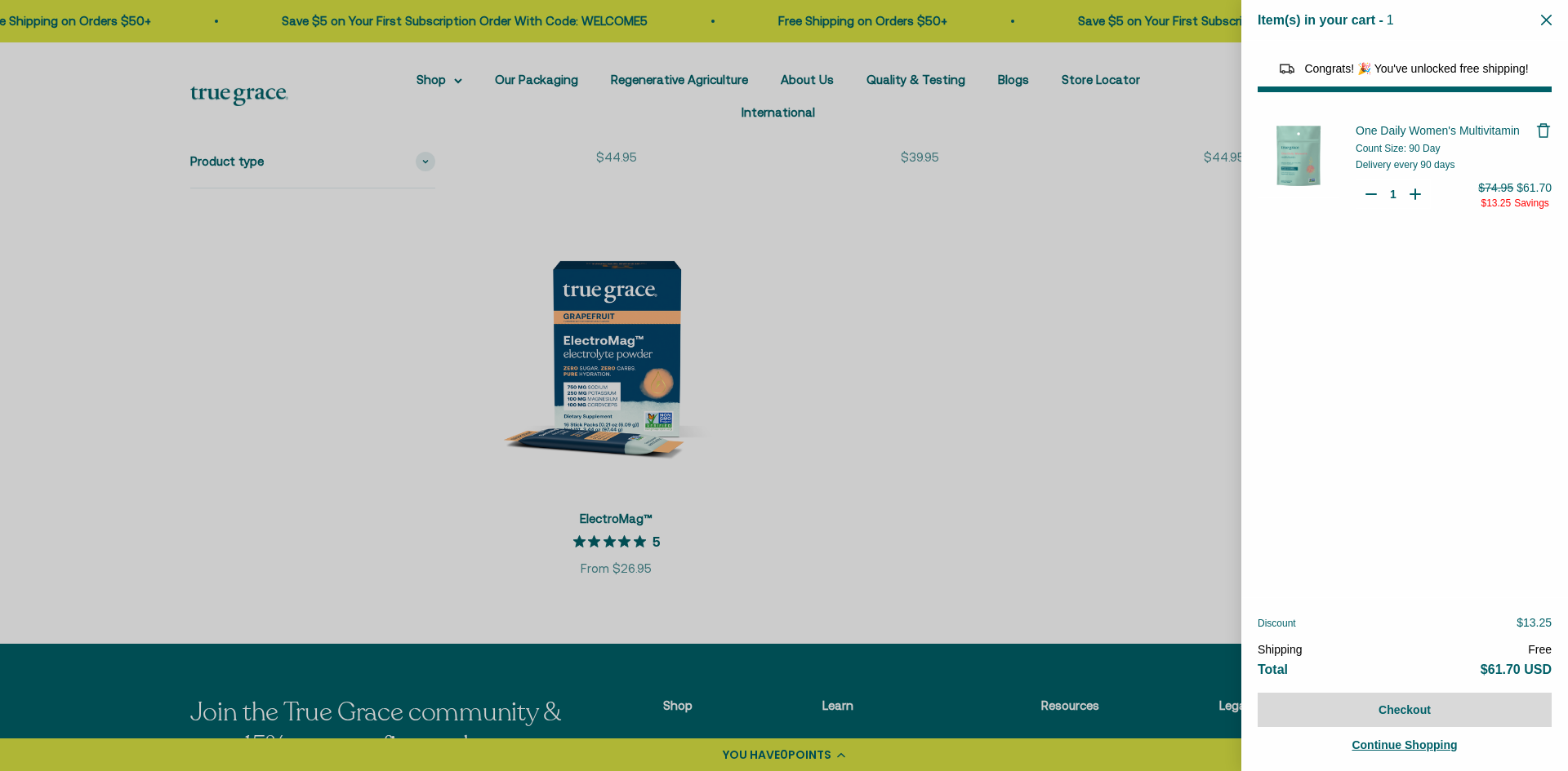
select select "40058329235648"
select select "44163639509206"
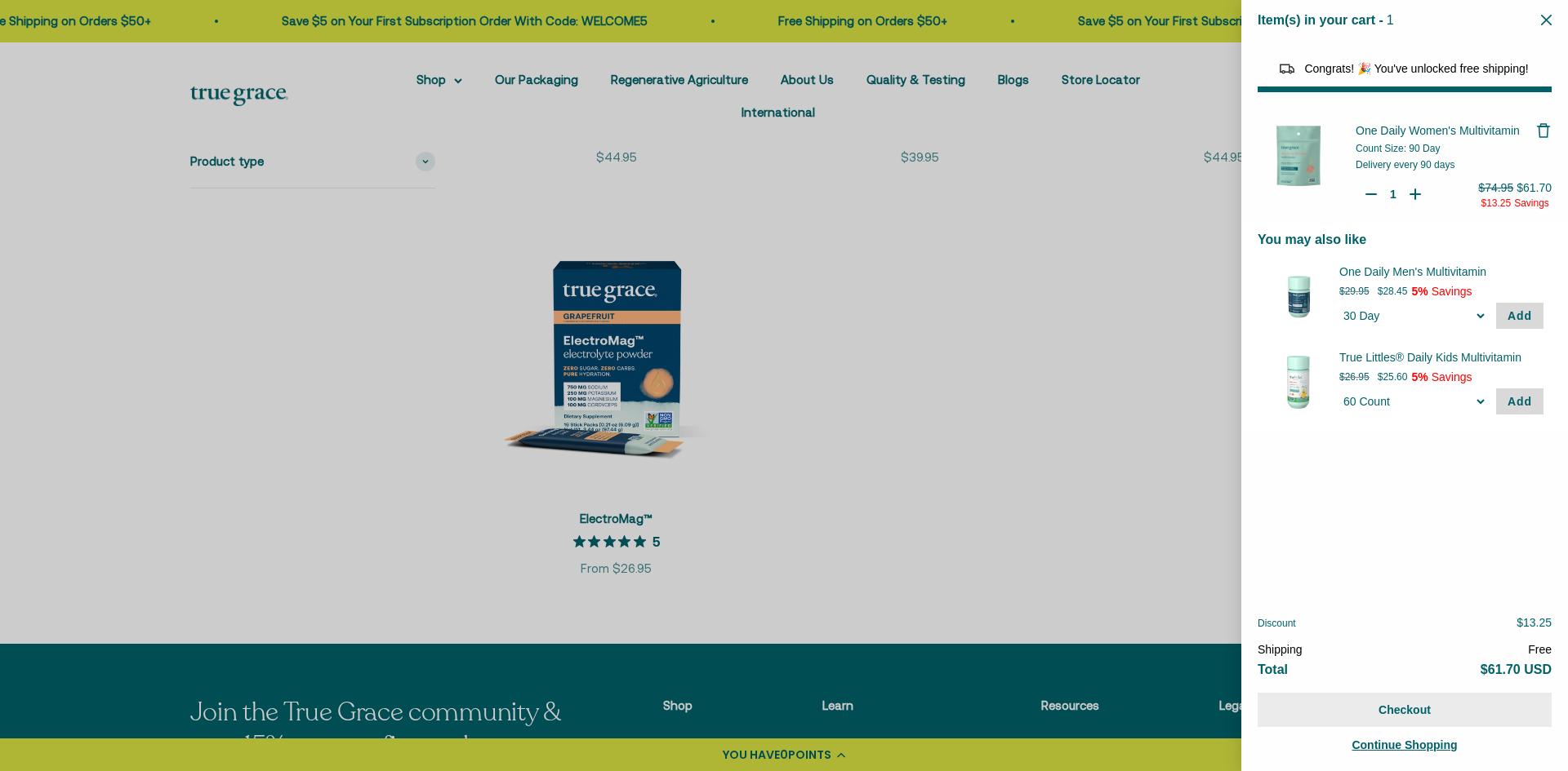
click at [1414, 710] on button "Checkout" at bounding box center [1404, 710] width 294 height 34
